Goal: Task Accomplishment & Management: Manage account settings

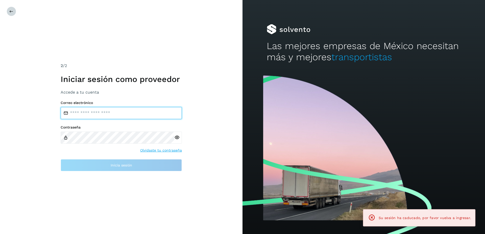
type input "**********"
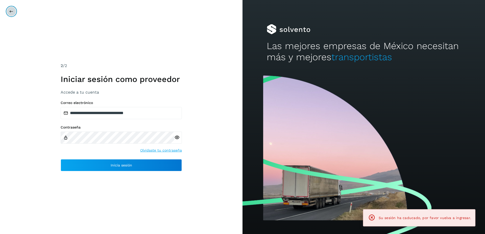
click at [10, 10] on icon at bounding box center [11, 11] width 4 height 4
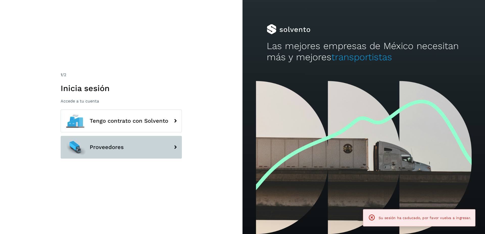
click at [107, 144] on span "Proveedores" at bounding box center [107, 147] width 34 height 6
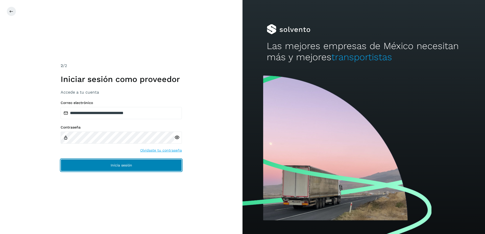
click at [112, 165] on span "Inicia sesión" at bounding box center [121, 165] width 21 height 4
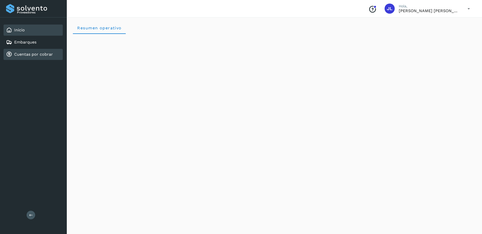
click at [40, 57] on div "Cuentas por cobrar" at bounding box center [33, 54] width 59 height 11
click at [26, 58] on div "Cuentas por cobrar" at bounding box center [33, 54] width 59 height 11
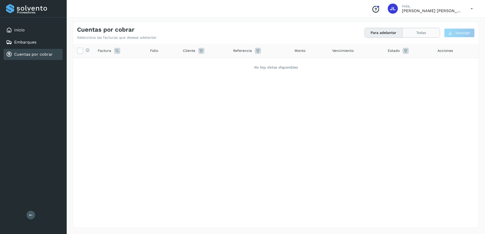
click at [427, 31] on button "Todas" at bounding box center [421, 32] width 37 height 9
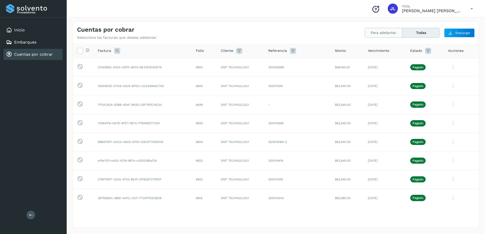
click at [385, 31] on button "Para adelantar" at bounding box center [384, 32] width 38 height 9
